Goal: Share content: Share content

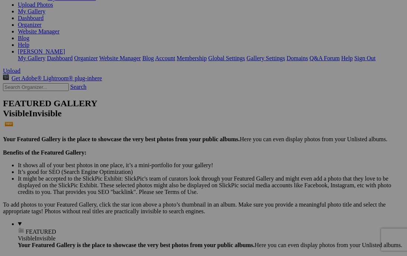
scroll to position [83, 0]
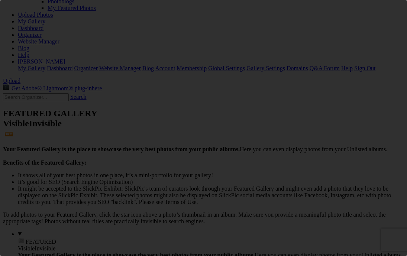
scroll to position [0, 0]
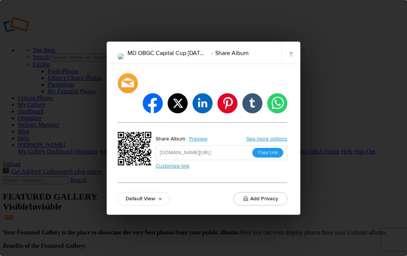
click at [267, 148] on button "Copy Link" at bounding box center [267, 153] width 31 height 10
click at [292, 58] on link "×" at bounding box center [291, 53] width 19 height 22
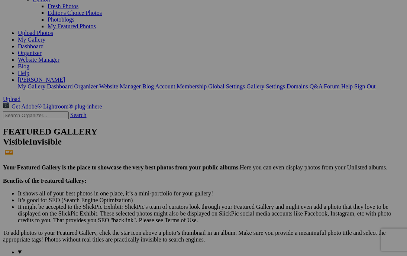
scroll to position [69, 0]
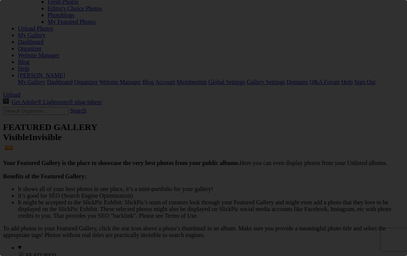
scroll to position [0, 0]
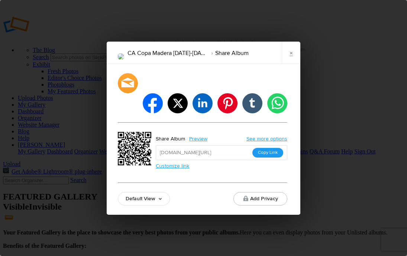
click at [262, 148] on button "Copy Link" at bounding box center [267, 153] width 31 height 10
